Goal: Task Accomplishment & Management: Use online tool/utility

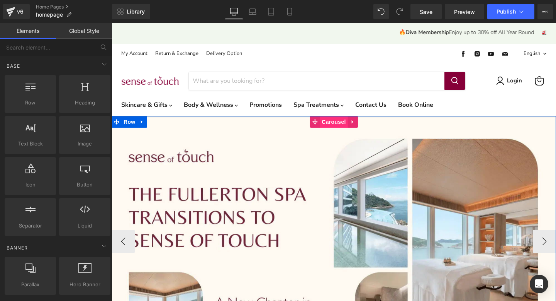
click at [330, 119] on span "Carousel" at bounding box center [334, 122] width 28 height 12
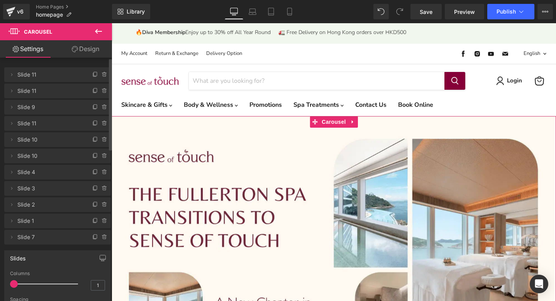
click at [32, 94] on span "Slide 11" at bounding box center [49, 90] width 65 height 15
click at [31, 90] on span "Slide 11" at bounding box center [49, 90] width 65 height 15
click at [32, 107] on span "Slide 9" at bounding box center [49, 107] width 65 height 15
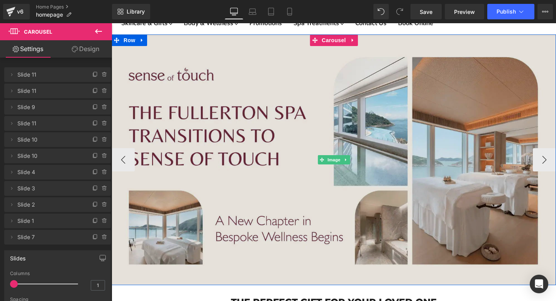
scroll to position [87, 0]
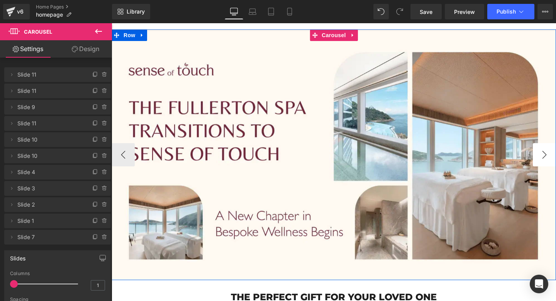
click at [547, 153] on button "›" at bounding box center [544, 154] width 23 height 23
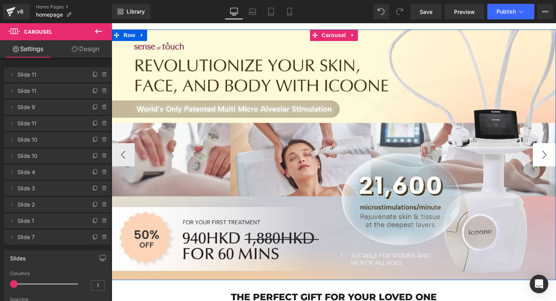
click at [547, 153] on button "›" at bounding box center [544, 154] width 23 height 23
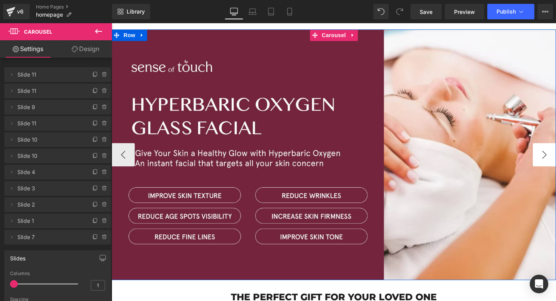
click at [547, 153] on button "›" at bounding box center [544, 154] width 23 height 23
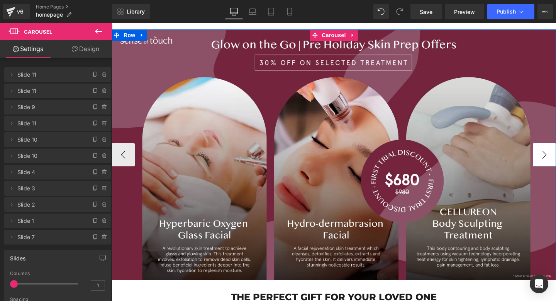
click at [547, 153] on button "›" at bounding box center [544, 154] width 23 height 23
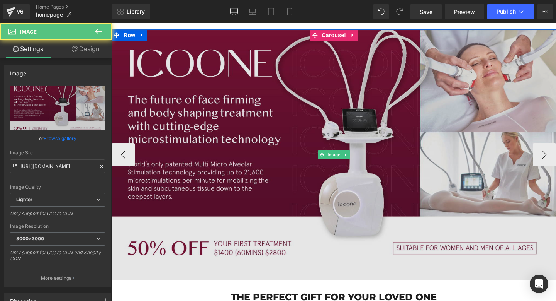
click at [410, 123] on img "Main content" at bounding box center [334, 154] width 445 height 250
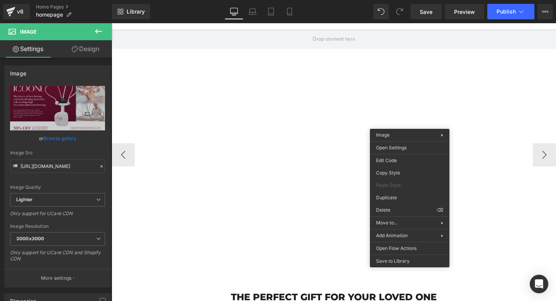
drag, startPoint x: 504, startPoint y: 234, endPoint x: 393, endPoint y: 211, distance: 114.0
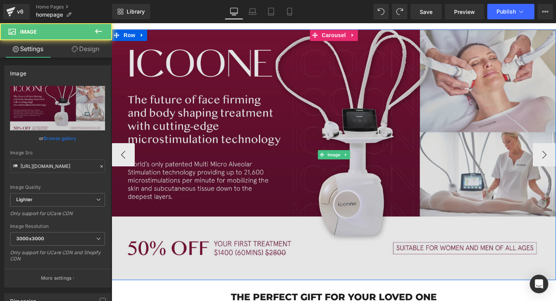
click at [312, 110] on img "Main content" at bounding box center [334, 154] width 445 height 250
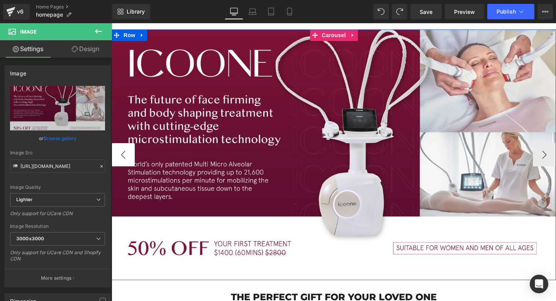
click at [122, 157] on button "‹" at bounding box center [123, 154] width 23 height 23
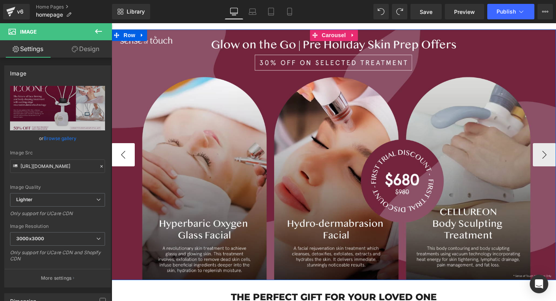
click at [122, 156] on button "‹" at bounding box center [123, 154] width 23 height 23
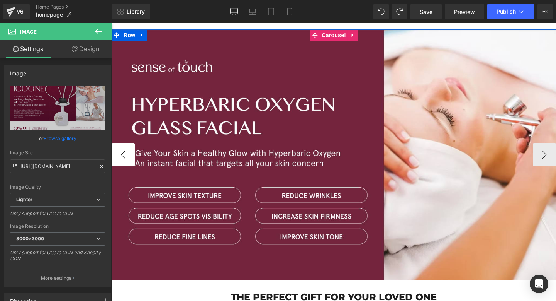
click at [122, 156] on button "‹" at bounding box center [123, 154] width 23 height 23
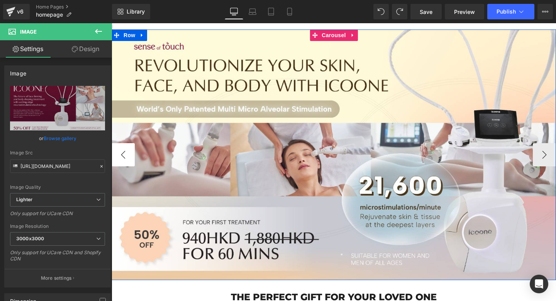
click at [122, 156] on button "‹" at bounding box center [123, 154] width 23 height 23
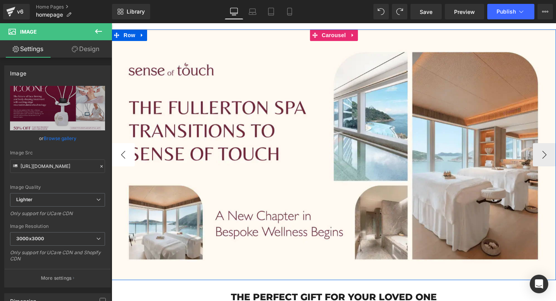
click at [122, 156] on button "‹" at bounding box center [123, 154] width 23 height 23
click at [543, 149] on button "›" at bounding box center [544, 154] width 23 height 23
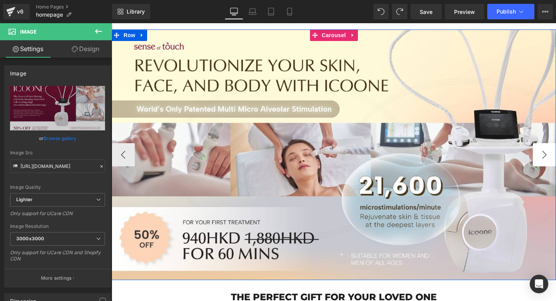
click at [543, 149] on button "›" at bounding box center [544, 154] width 23 height 23
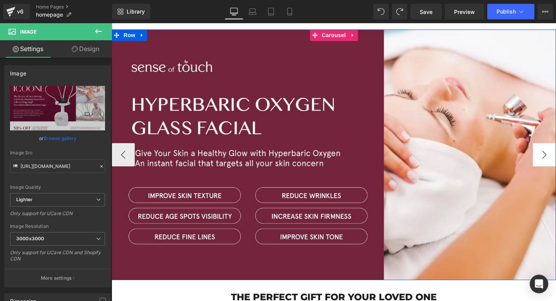
click at [543, 149] on button "›" at bounding box center [544, 154] width 23 height 23
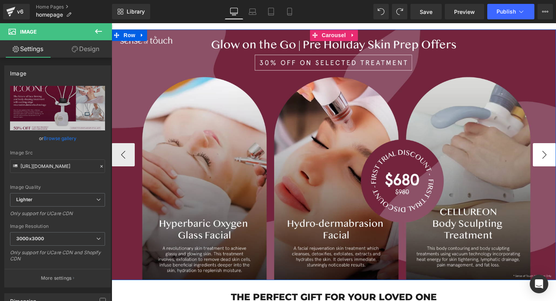
click at [543, 149] on button "›" at bounding box center [544, 154] width 23 height 23
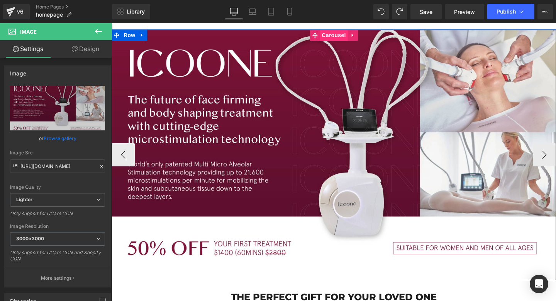
click at [334, 36] on span "Carousel" at bounding box center [334, 35] width 28 height 12
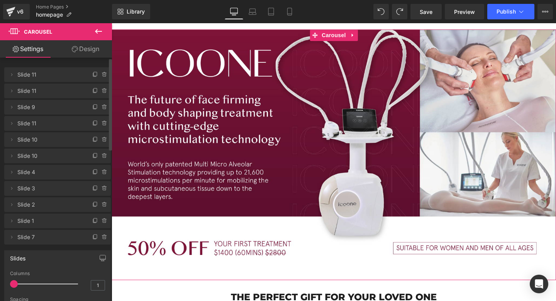
click at [49, 76] on span "Slide 11" at bounding box center [49, 74] width 65 height 15
click at [44, 91] on span "Slide 11" at bounding box center [49, 90] width 65 height 15
click at [43, 106] on span "Slide 9" at bounding box center [49, 107] width 65 height 15
click at [39, 122] on span "Slide 11" at bounding box center [49, 123] width 65 height 15
click at [42, 141] on span "Slide 10" at bounding box center [49, 139] width 65 height 15
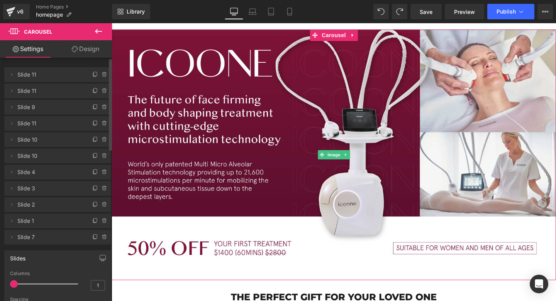
click at [43, 142] on span "Slide 10" at bounding box center [49, 139] width 65 height 15
click at [102, 139] on icon at bounding box center [105, 139] width 6 height 6
click at [100, 139] on button "Delete" at bounding box center [96, 140] width 24 height 10
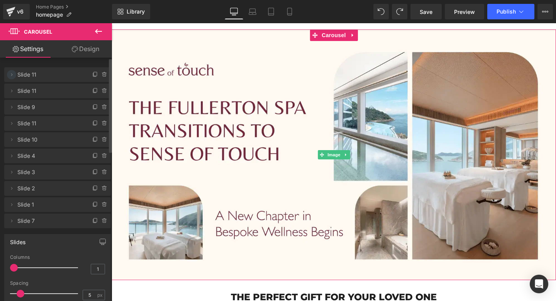
click at [11, 76] on icon at bounding box center [11, 74] width 6 height 6
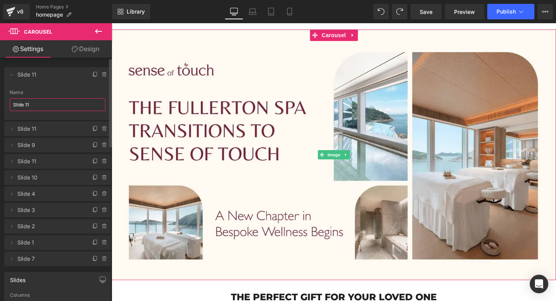
click at [31, 106] on input "Slide 11" at bounding box center [58, 104] width 96 height 13
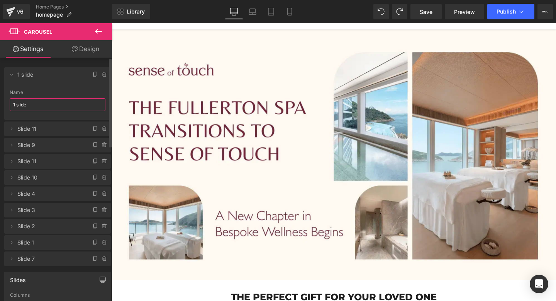
click at [29, 126] on span "Slide 11" at bounding box center [49, 128] width 65 height 15
type input "1 slide"
click at [14, 130] on icon at bounding box center [11, 129] width 6 height 6
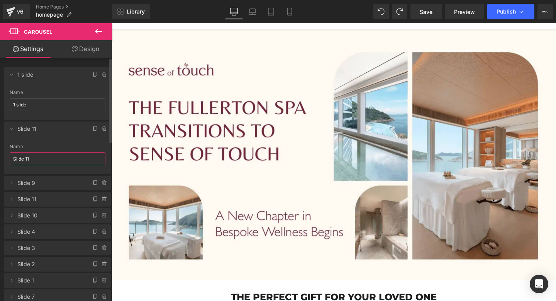
click at [29, 160] on input "Slide 11" at bounding box center [58, 158] width 96 height 13
click at [24, 184] on span "Slide 9" at bounding box center [49, 182] width 65 height 15
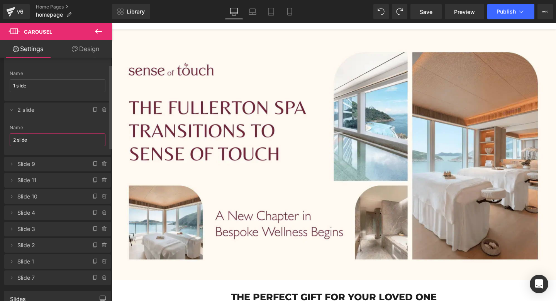
scroll to position [20, 0]
type input "2 slide"
click at [12, 163] on icon at bounding box center [11, 163] width 6 height 6
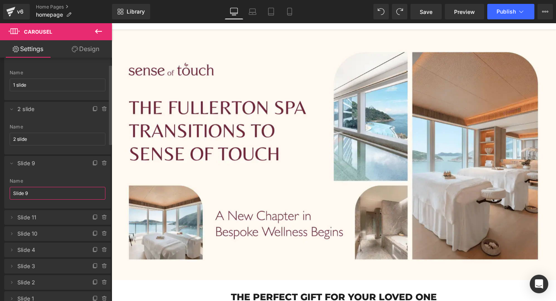
click at [24, 194] on input "Slide 9" at bounding box center [58, 193] width 96 height 13
type input "3 slide"
click at [12, 215] on icon at bounding box center [11, 217] width 6 height 6
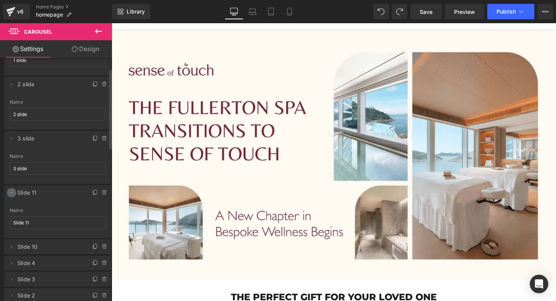
scroll to position [50, 0]
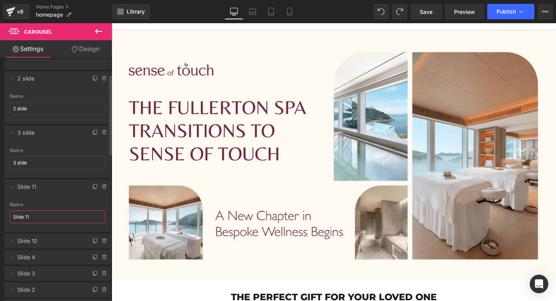
click at [14, 216] on input "Slide 11" at bounding box center [58, 216] width 96 height 13
type input "4 slide"
click at [12, 186] on icon at bounding box center [11, 187] width 3 height 2
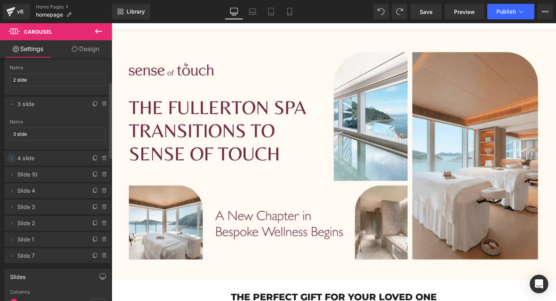
scroll to position [82, 0]
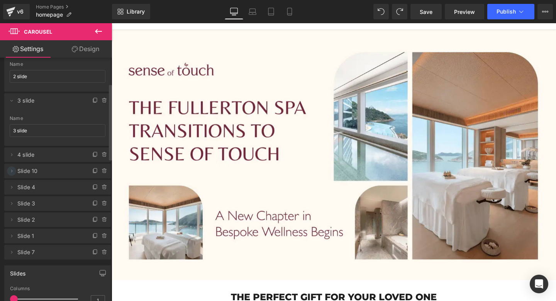
click at [11, 168] on icon at bounding box center [11, 171] width 6 height 6
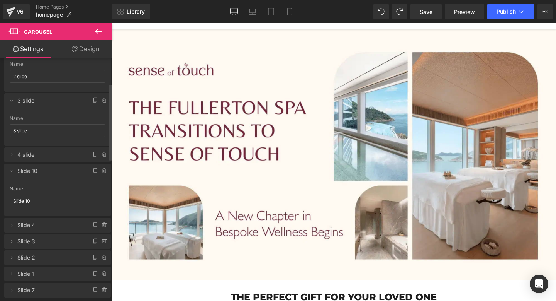
click at [21, 198] on input "Slide 10" at bounding box center [58, 200] width 96 height 13
type input "5 slide"
click at [12, 222] on icon at bounding box center [11, 225] width 6 height 6
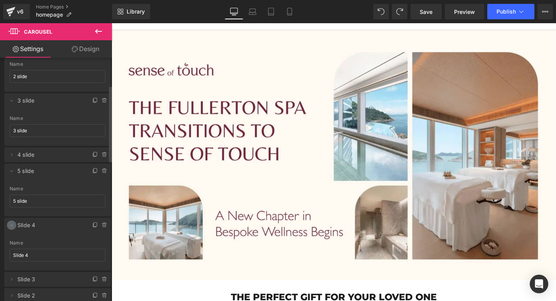
scroll to position [104, 0]
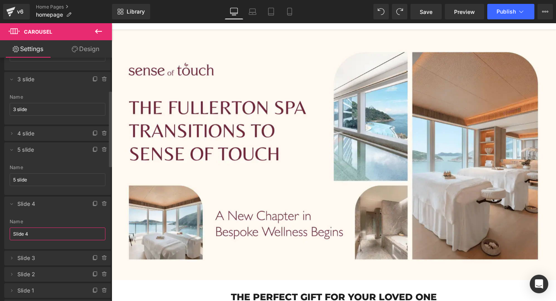
click at [15, 228] on input "Slide 4" at bounding box center [58, 233] width 96 height 13
type input "6 slide"
click at [10, 257] on icon at bounding box center [11, 258] width 6 height 6
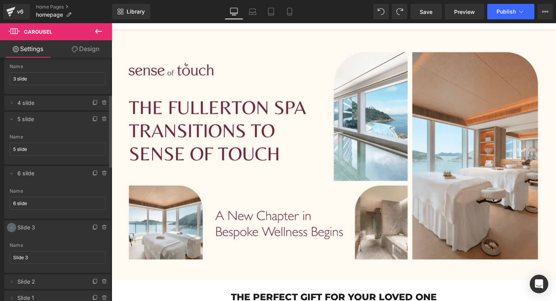
scroll to position [139, 0]
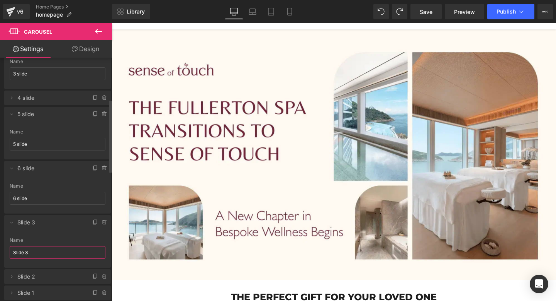
click at [22, 250] on input "Slide 3" at bounding box center [58, 252] width 96 height 13
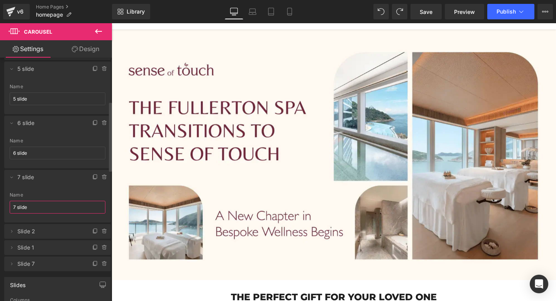
scroll to position [193, 0]
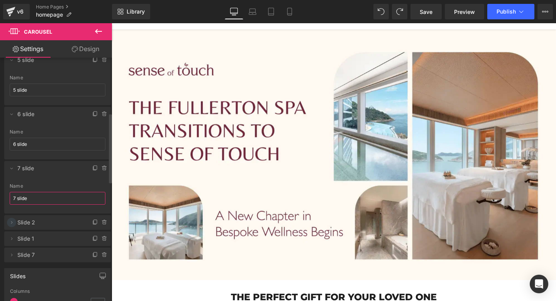
type input "7 slide"
click at [11, 224] on icon at bounding box center [11, 222] width 6 height 6
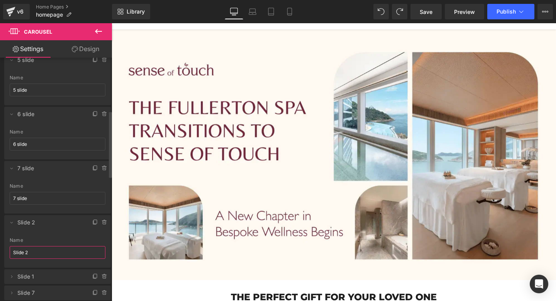
click at [15, 248] on input "Slide 2" at bounding box center [58, 252] width 96 height 13
type input "8 slide"
click at [12, 276] on icon at bounding box center [11, 276] width 6 height 6
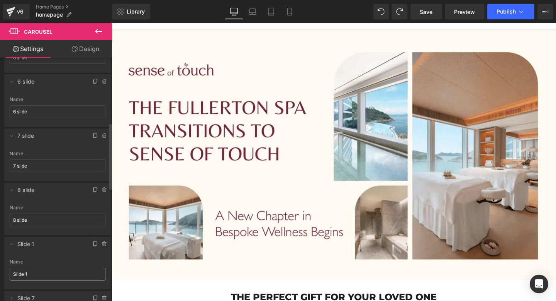
scroll to position [236, 0]
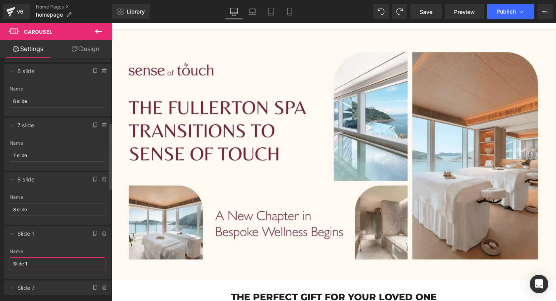
click at [22, 259] on input "Slide 1" at bounding box center [58, 263] width 96 height 13
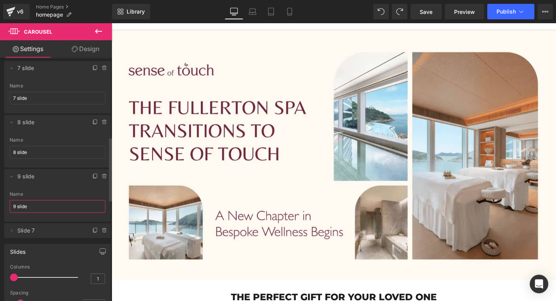
scroll to position [301, 0]
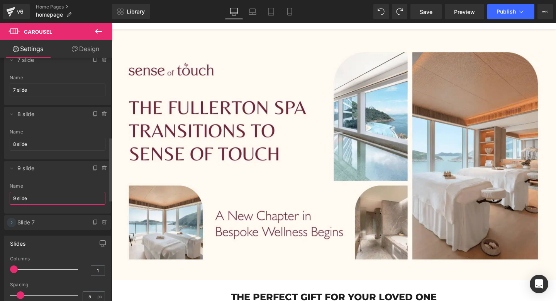
type input "9 slide"
click at [10, 222] on icon at bounding box center [11, 222] width 6 height 6
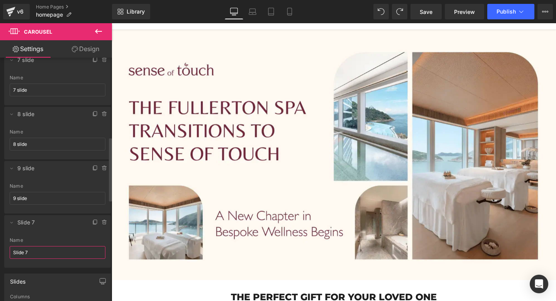
click at [22, 250] on input "Slide 7" at bounding box center [58, 252] width 96 height 13
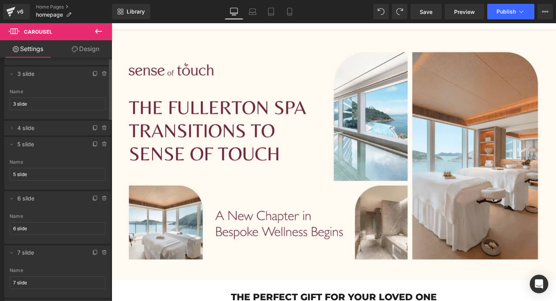
scroll to position [0, 0]
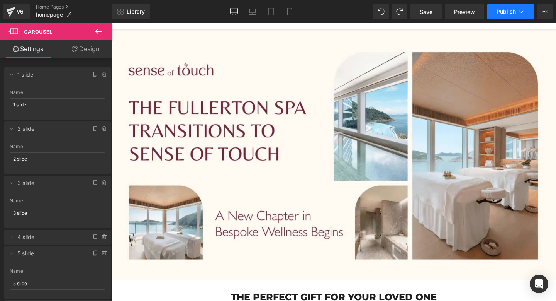
type input "10 slide"
click at [499, 11] on span "Publish" at bounding box center [506, 11] width 19 height 6
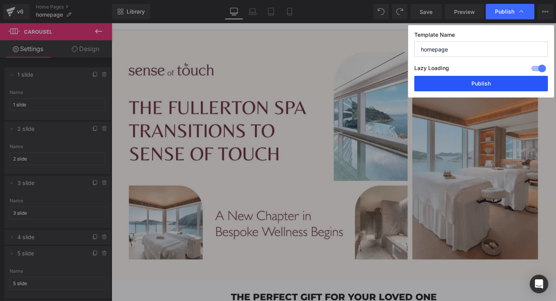
click at [491, 83] on button "Publish" at bounding box center [481, 83] width 134 height 15
